Goal: Register for event/course

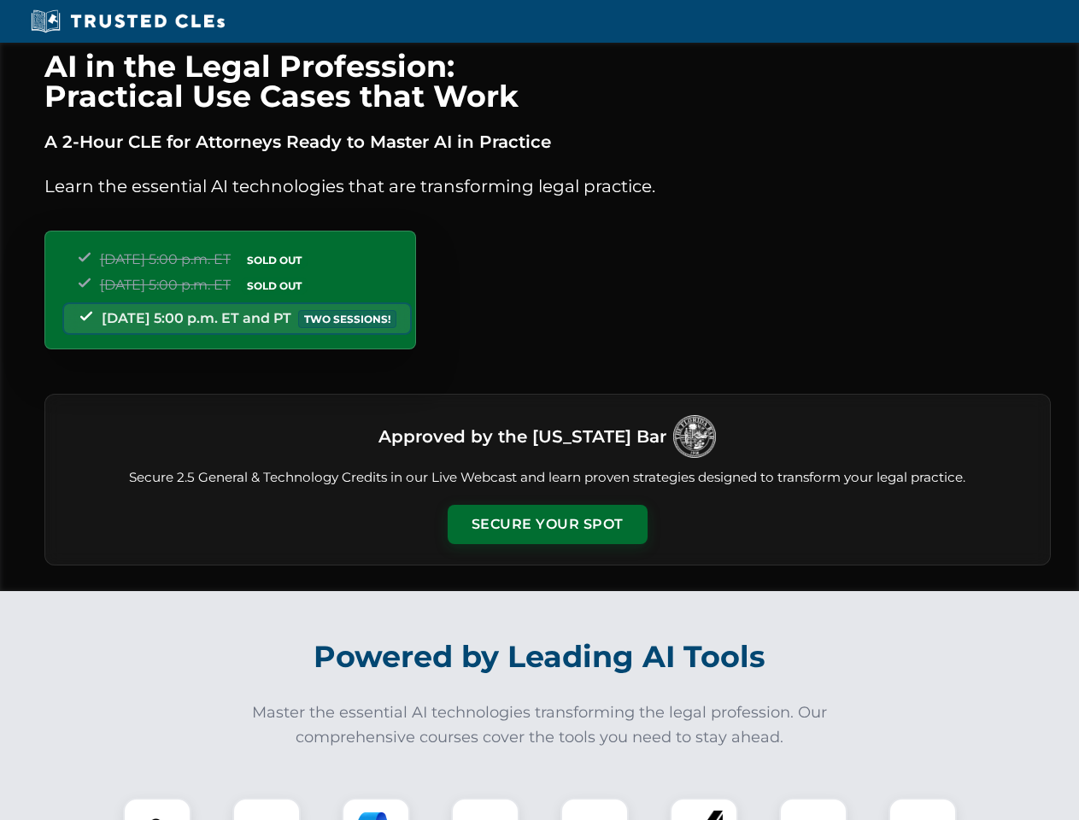
click at [547, 525] on button "Secure Your Spot" at bounding box center [548, 524] width 200 height 39
click at [157, 809] on img at bounding box center [157, 832] width 50 height 50
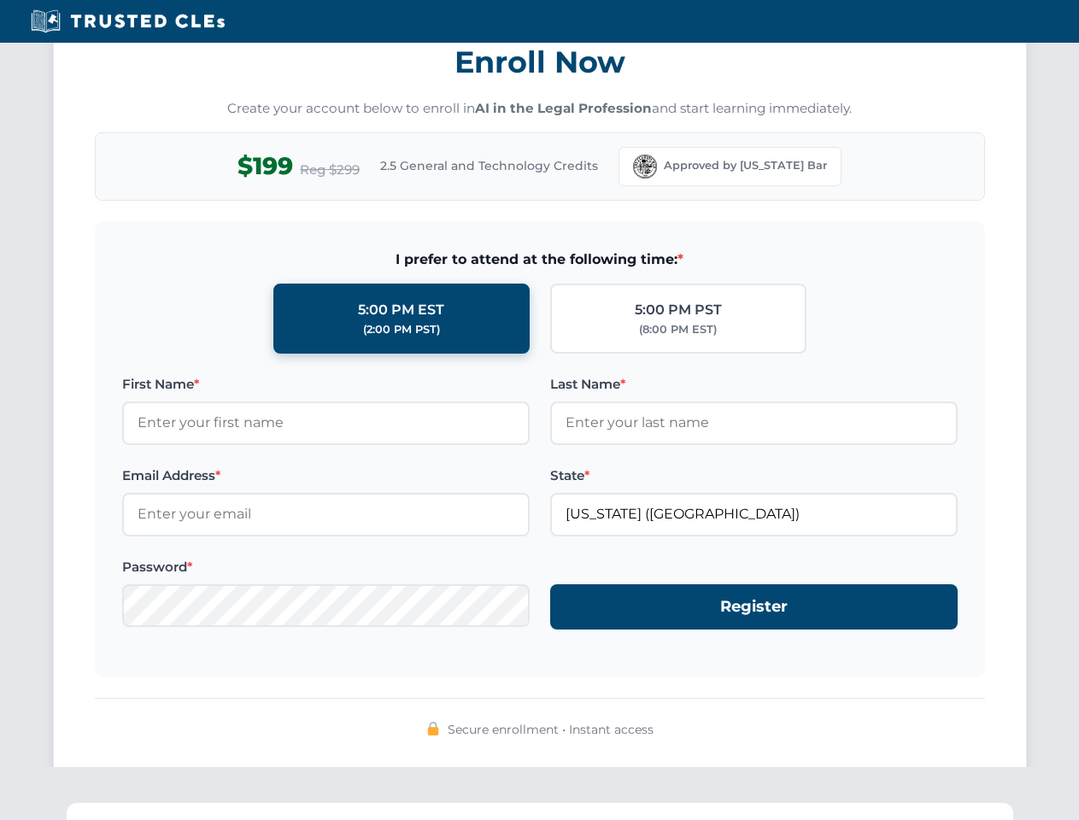
scroll to position [1677, 0]
